Goal: Task Accomplishment & Management: Use online tool/utility

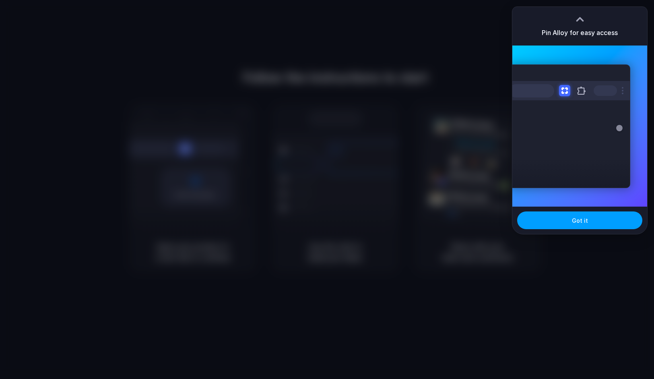
click at [572, 222] on button "Got it" at bounding box center [579, 220] width 125 height 18
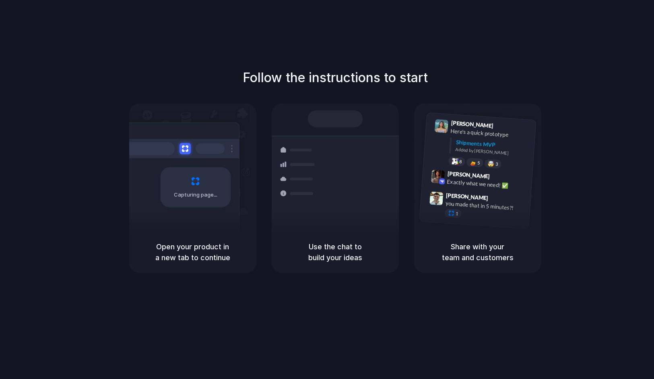
click at [189, 182] on div "Capturing page" at bounding box center [195, 187] width 70 height 40
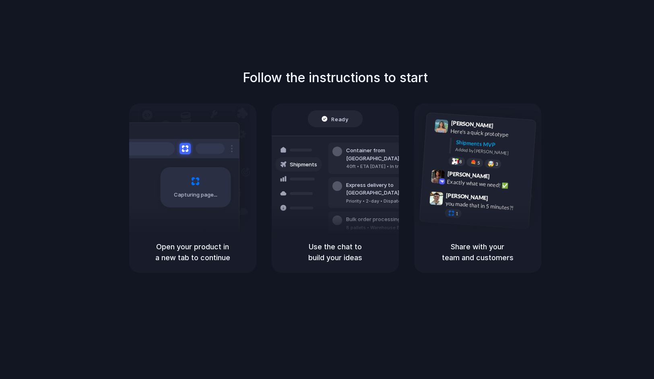
click at [425, 33] on div "Follow the instructions to start Capturing page Open your product in a new tab …" at bounding box center [335, 197] width 670 height 395
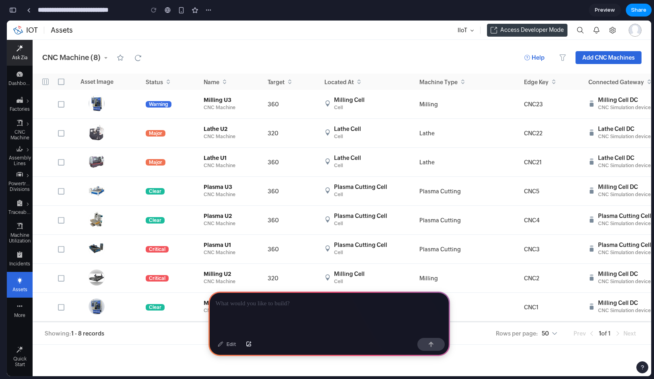
click at [22, 62] on li "Ask Zia" at bounding box center [20, 53] width 26 height 26
click at [23, 251] on icon "Main Menu" at bounding box center [20, 254] width 6 height 6
click at [24, 286] on div "Assets" at bounding box center [19, 287] width 23 height 9
click at [20, 267] on li "Incidents" at bounding box center [20, 259] width 26 height 26
click at [21, 182] on div "Powertrain Divisions" at bounding box center [19, 185] width 23 height 14
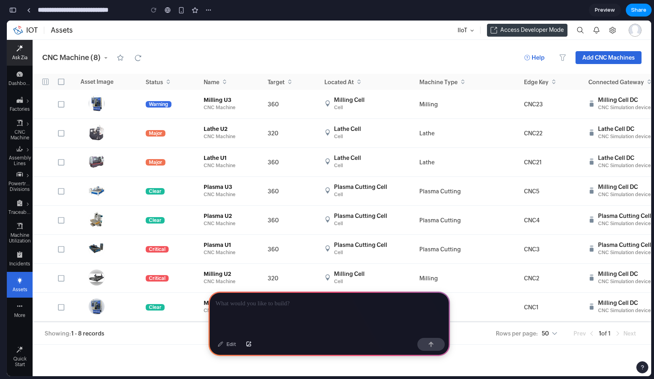
click at [21, 60] on div "Ask Zia" at bounding box center [19, 56] width 23 height 9
click at [267, 310] on div at bounding box center [330, 312] width 242 height 43
click at [211, 9] on div "button" at bounding box center [208, 10] width 6 height 6
click at [211, 9] on div "Duplicate Delete" at bounding box center [327, 189] width 654 height 379
click at [211, 9] on div "button" at bounding box center [208, 10] width 6 height 6
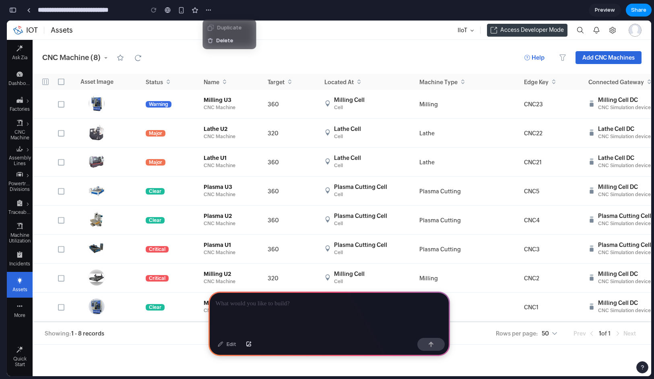
click at [241, 2] on div "Duplicate Delete" at bounding box center [327, 189] width 654 height 379
click at [304, 312] on div at bounding box center [330, 312] width 242 height 43
